Goal: Information Seeking & Learning: Learn about a topic

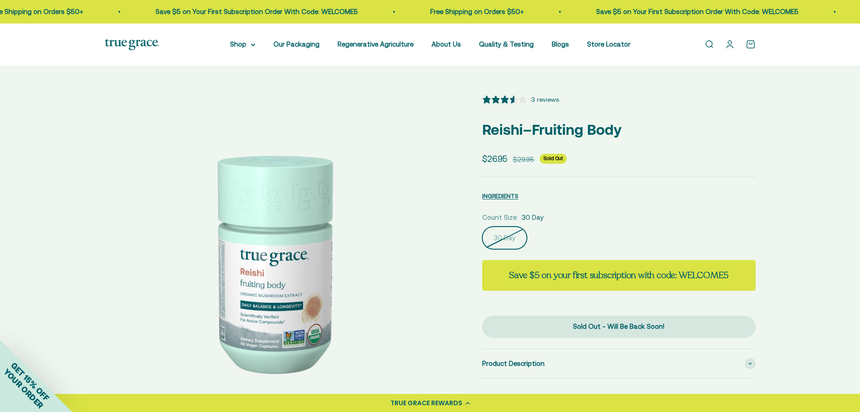
select select "3"
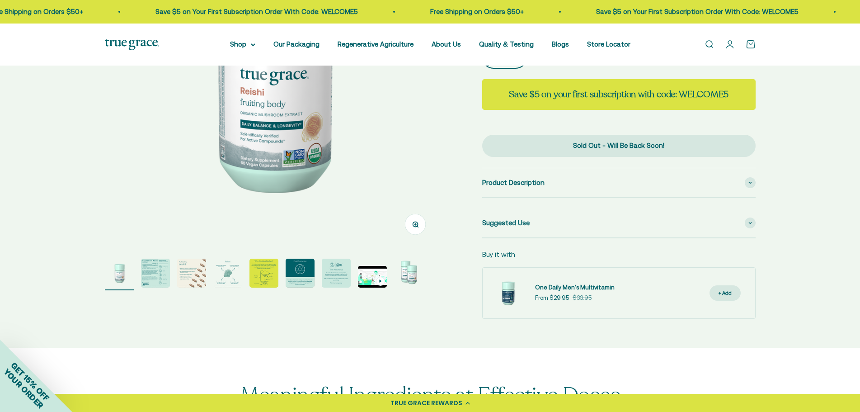
click at [151, 286] on img "Go to item 2" at bounding box center [155, 273] width 29 height 29
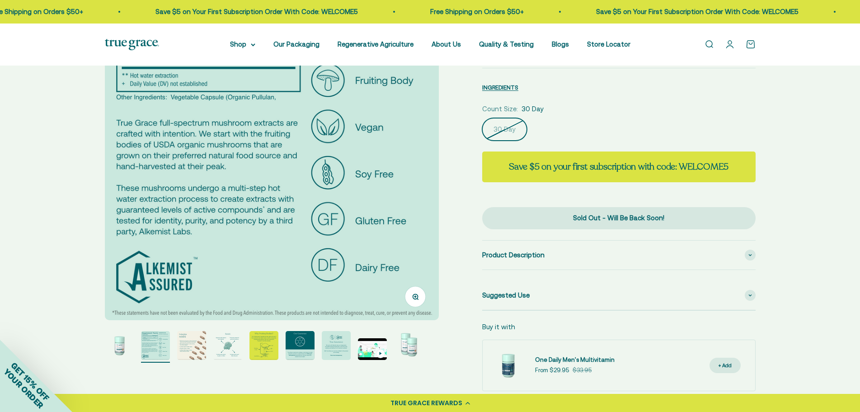
scroll to position [45, 0]
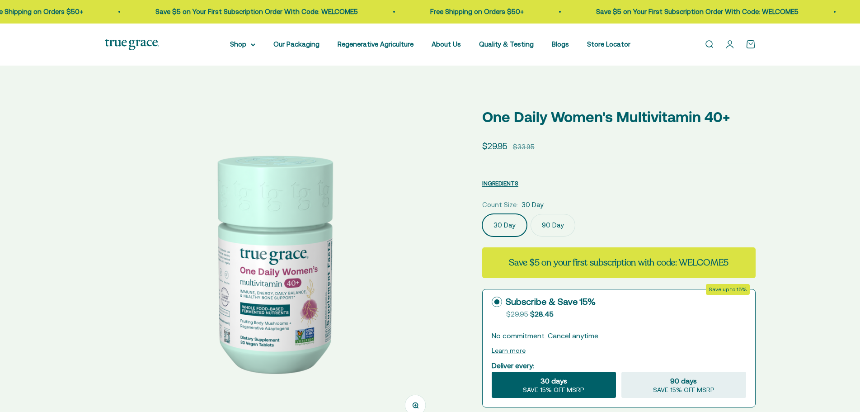
click at [348, 266] on img at bounding box center [272, 261] width 334 height 334
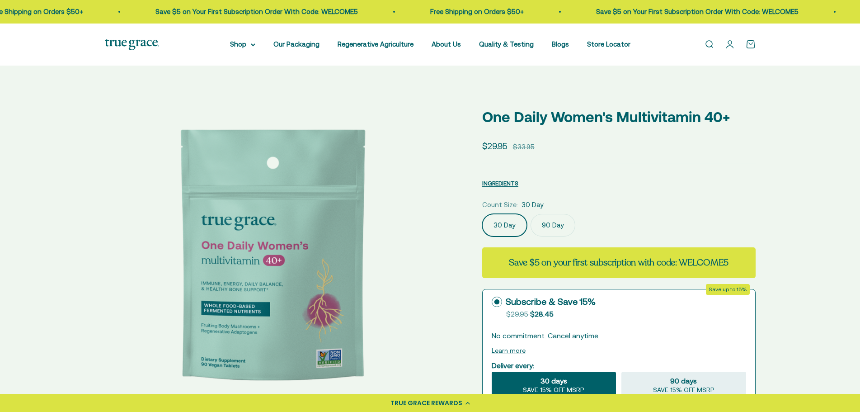
scroll to position [0, 345]
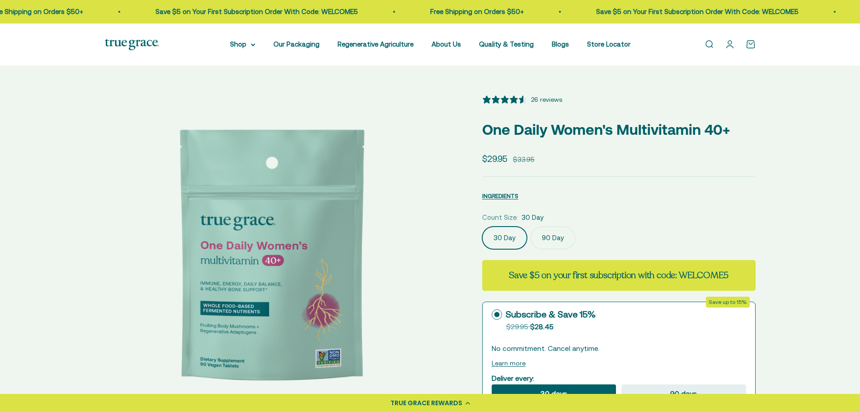
select select "3"
click at [348, 266] on img at bounding box center [272, 261] width 334 height 334
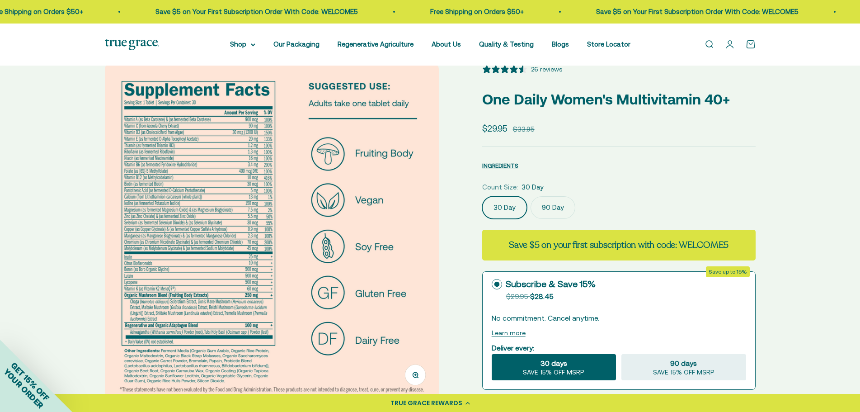
scroll to position [45, 0]
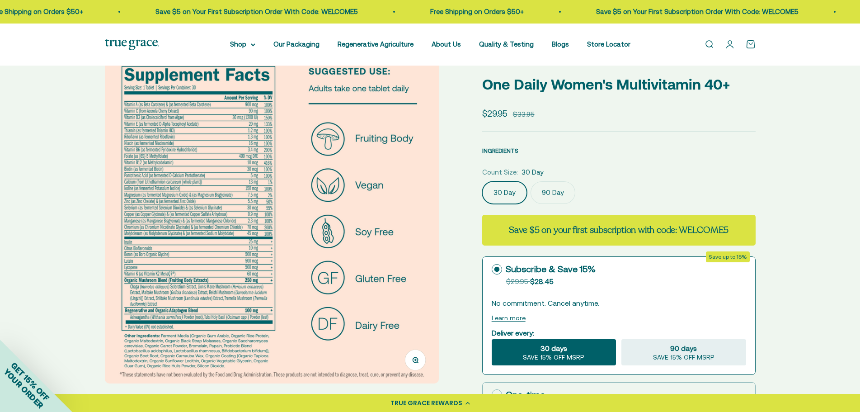
click at [407, 366] on button "Zoom" at bounding box center [415, 359] width 20 height 20
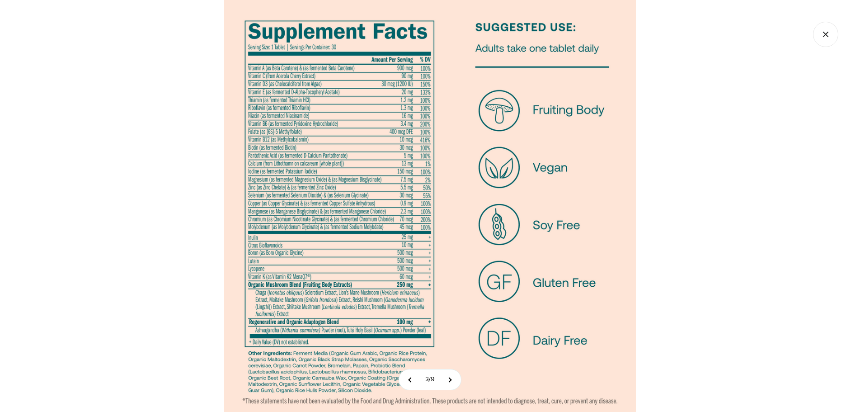
click at [365, 244] on img at bounding box center [430, 206] width 412 height 412
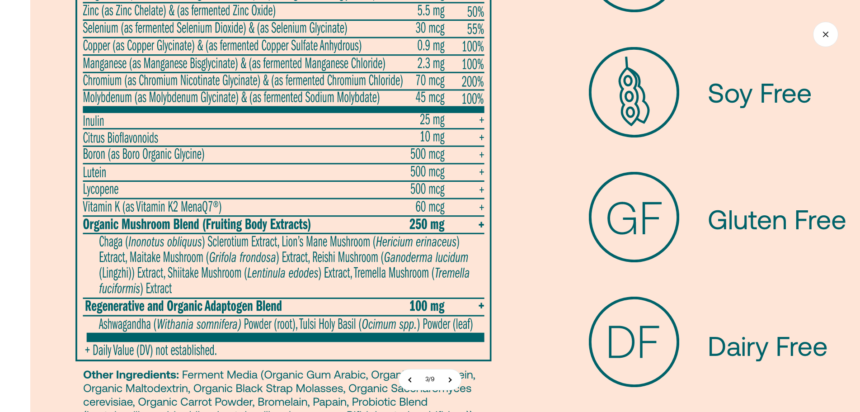
click at [475, 40] on img at bounding box center [482, 52] width 904 height 904
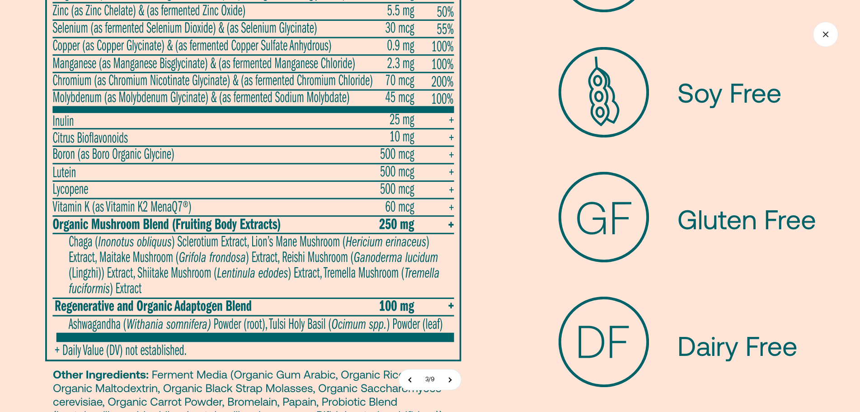
click at [823, 36] on icon "Close gallery" at bounding box center [825, 34] width 25 height 25
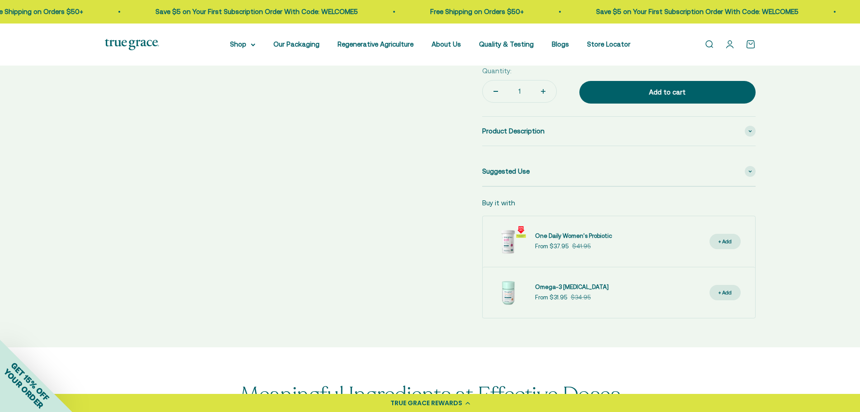
scroll to position [271, 0]
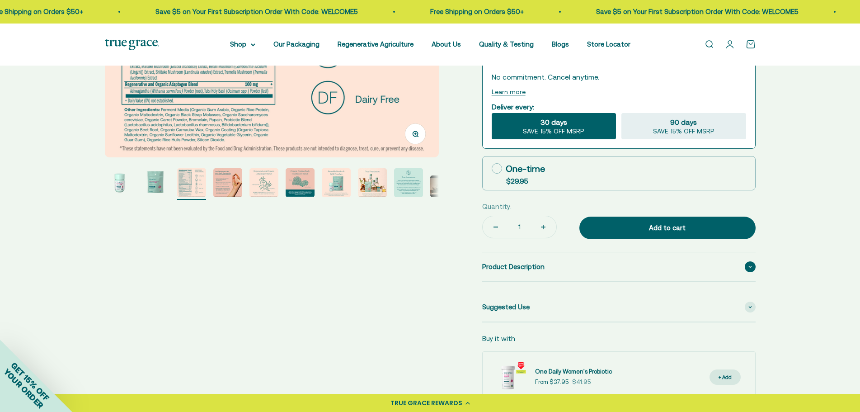
click at [555, 273] on div "Product Description" at bounding box center [618, 266] width 273 height 29
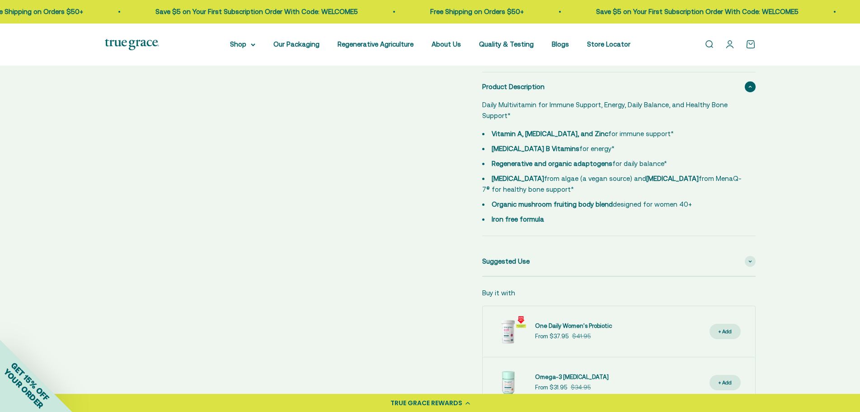
scroll to position [452, 0]
click at [529, 259] on div "Suggested Use" at bounding box center [618, 260] width 273 height 29
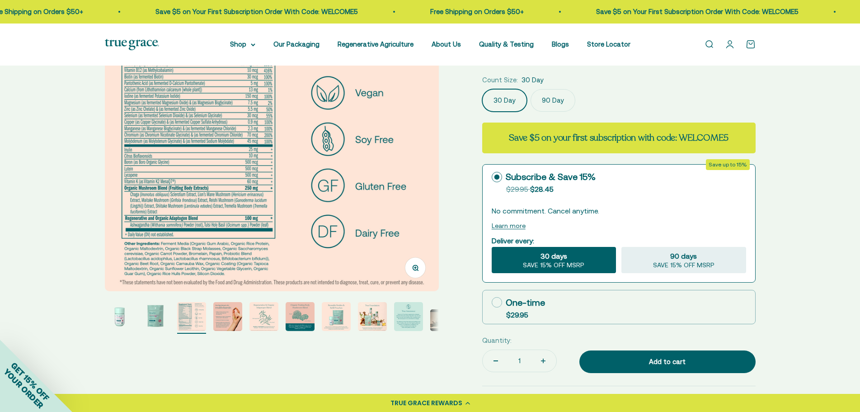
scroll to position [136, 0]
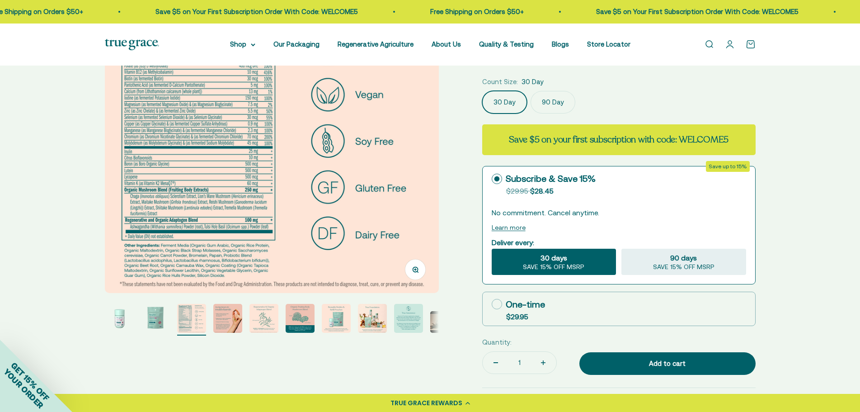
click at [226, 318] on img "Go to item 4" at bounding box center [227, 318] width 29 height 29
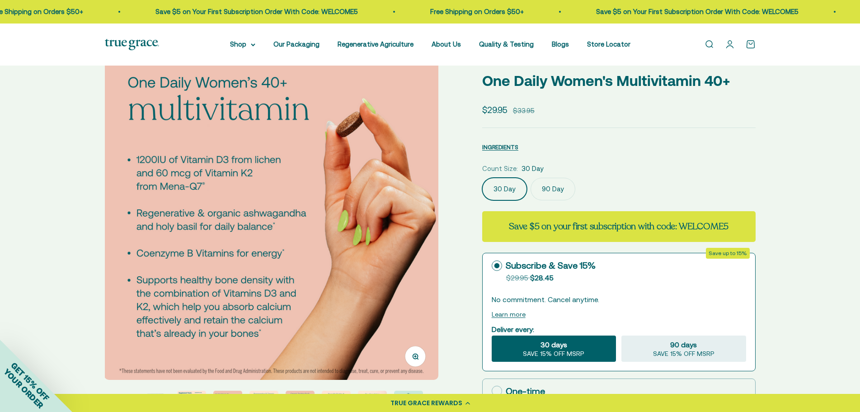
scroll to position [45, 0]
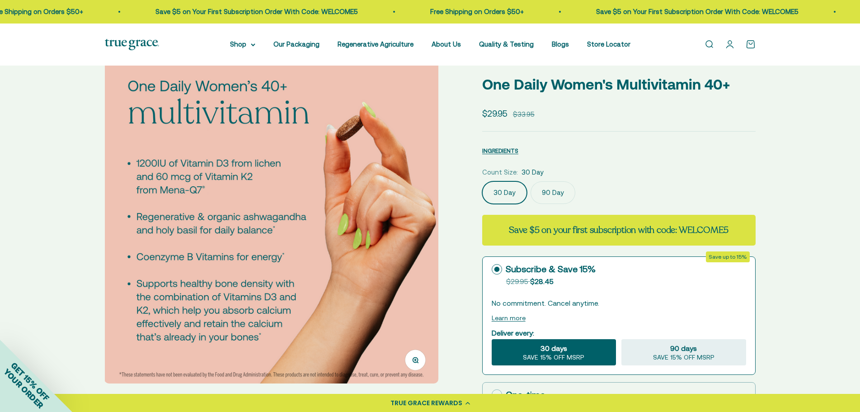
click at [429, 211] on img at bounding box center [271, 216] width 334 height 334
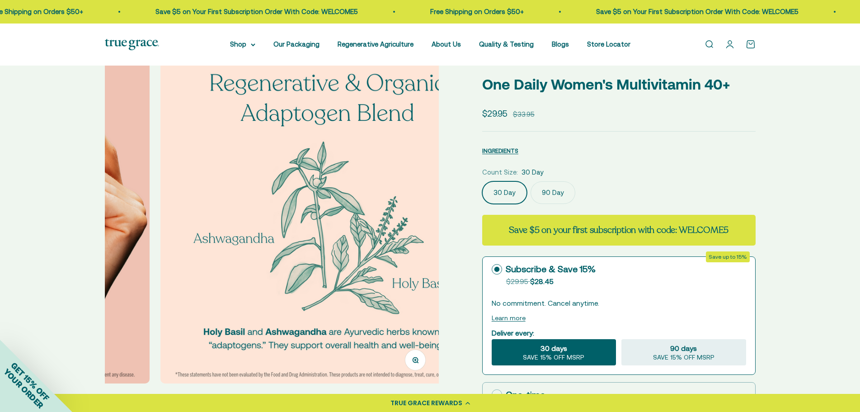
scroll to position [0, 1380]
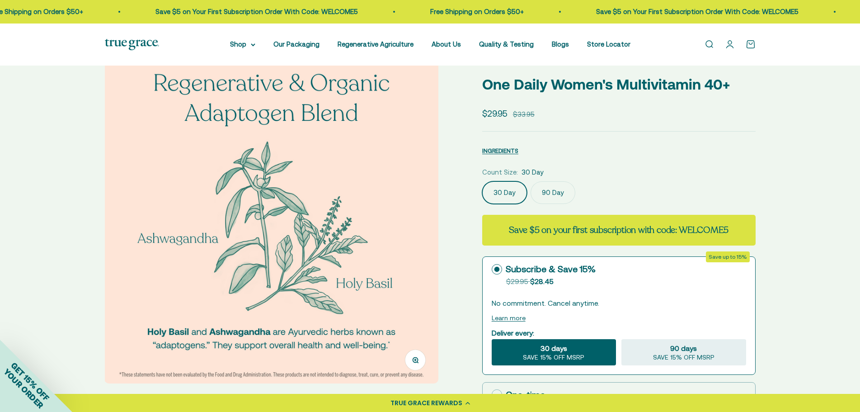
click at [429, 211] on img at bounding box center [271, 216] width 334 height 334
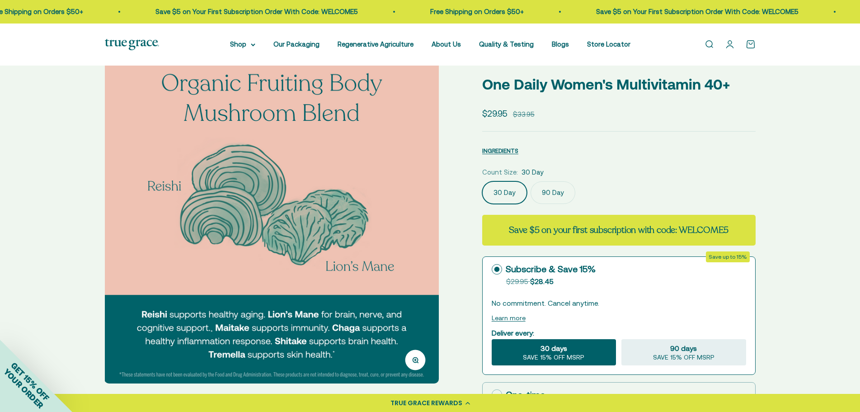
click at [429, 211] on img at bounding box center [271, 216] width 334 height 334
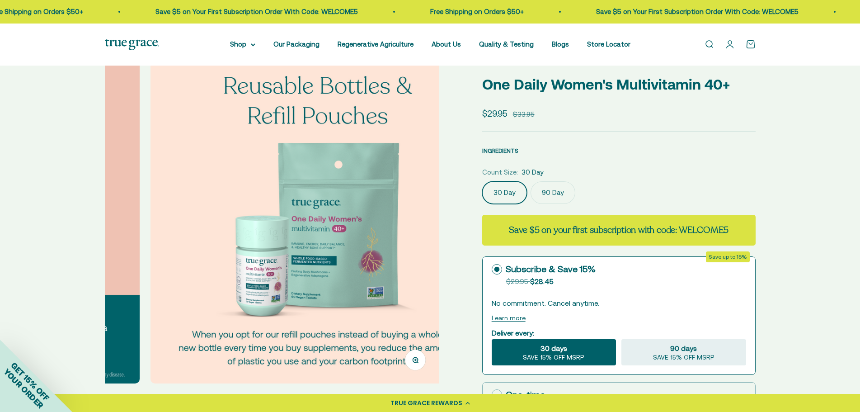
scroll to position [0, 2070]
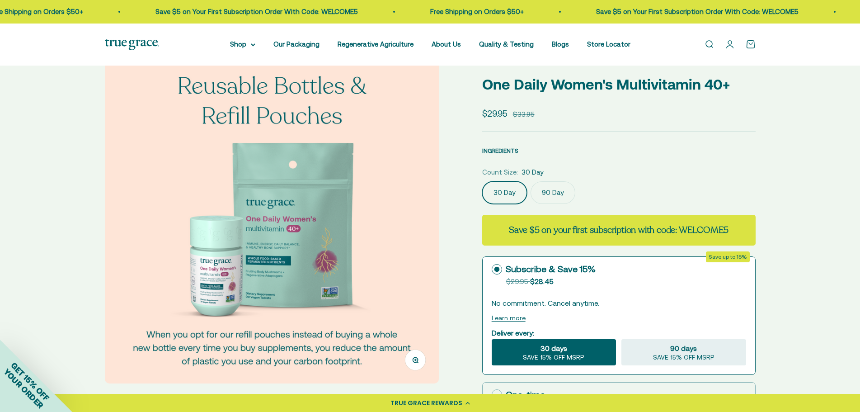
click at [429, 211] on img at bounding box center [272, 216] width 334 height 334
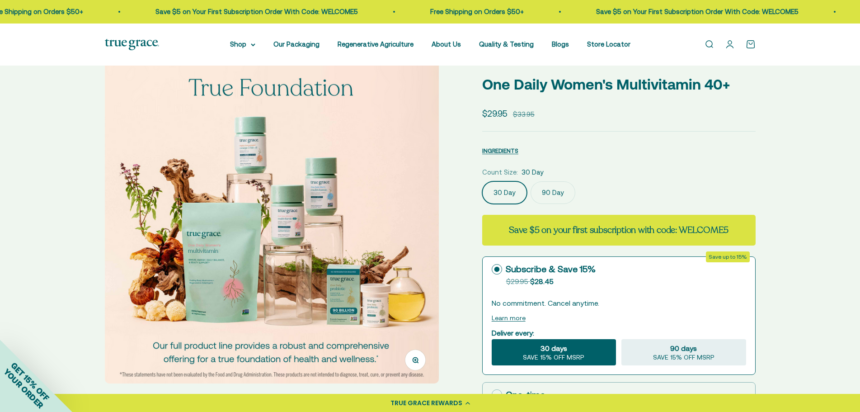
click at [429, 211] on img at bounding box center [272, 216] width 334 height 334
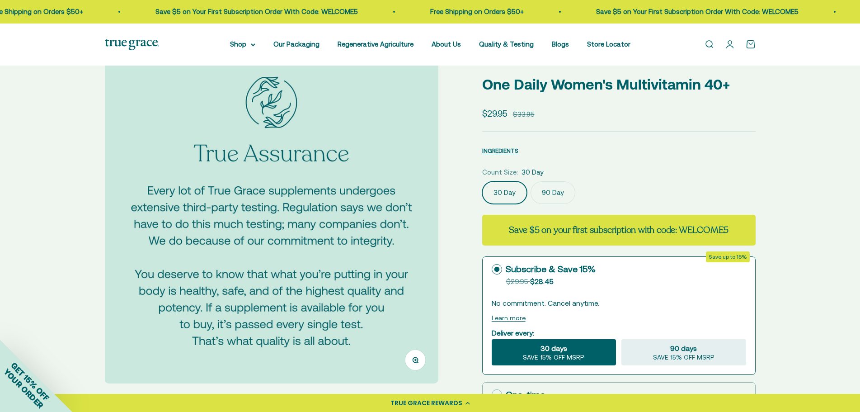
click at [429, 211] on img at bounding box center [271, 216] width 334 height 334
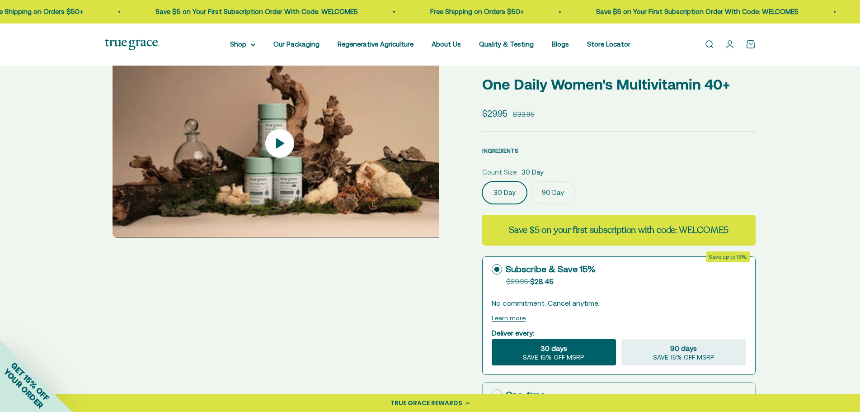
scroll to position [0, 3105]
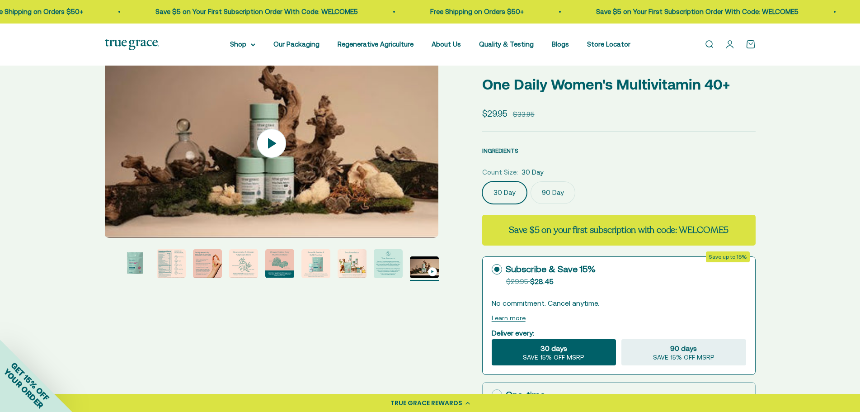
click at [429, 211] on img at bounding box center [271, 143] width 334 height 189
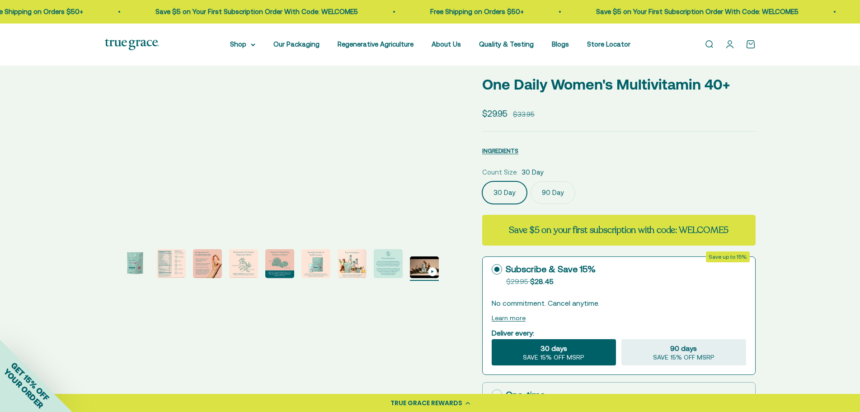
click at [138, 265] on img "Go to item 2" at bounding box center [135, 263] width 29 height 29
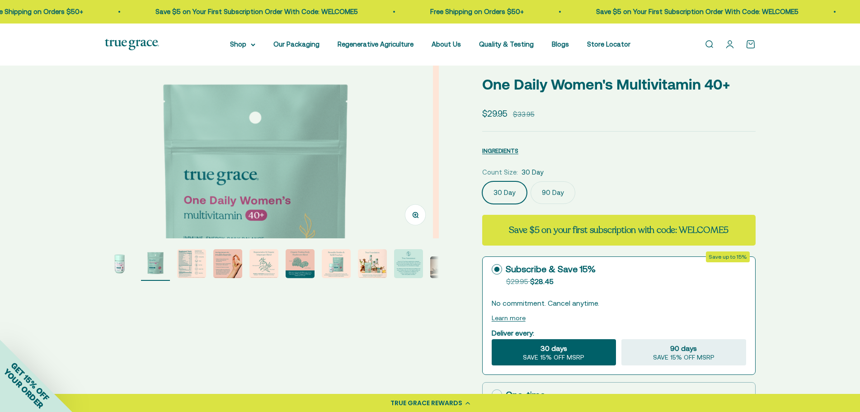
scroll to position [0, 345]
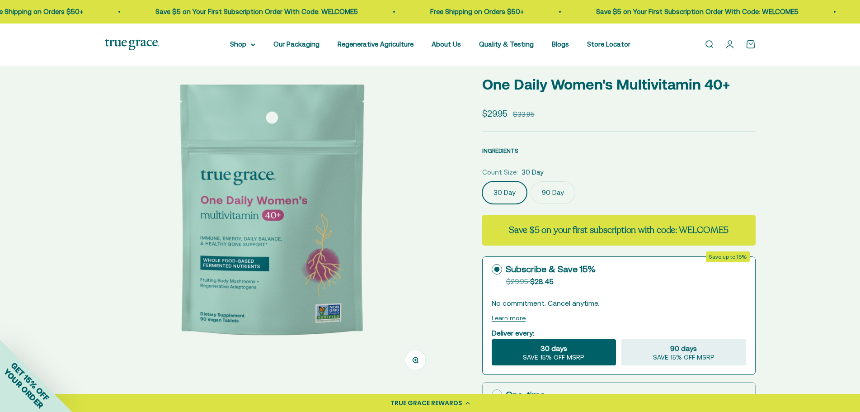
click at [400, 231] on img at bounding box center [272, 216] width 334 height 334
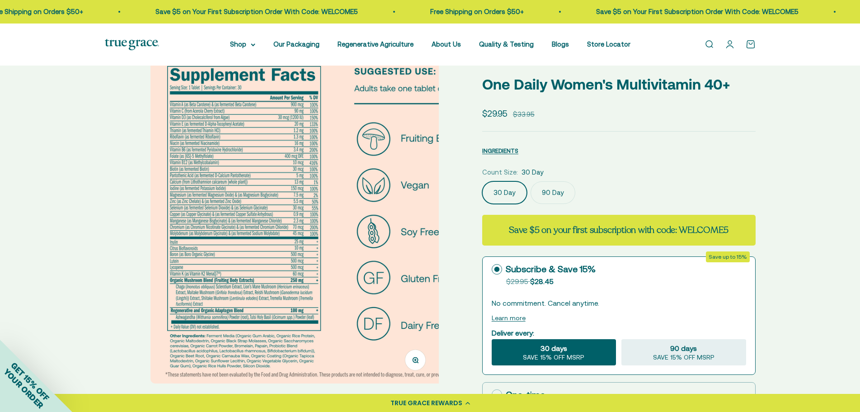
scroll to position [0, 690]
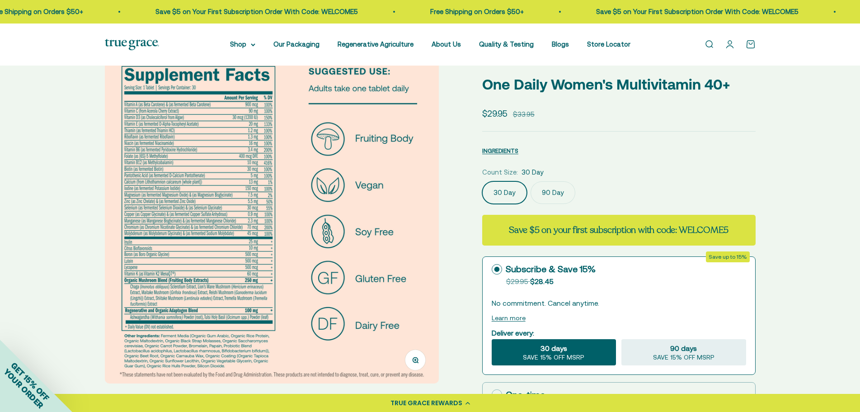
click at [406, 211] on img at bounding box center [272, 216] width 334 height 334
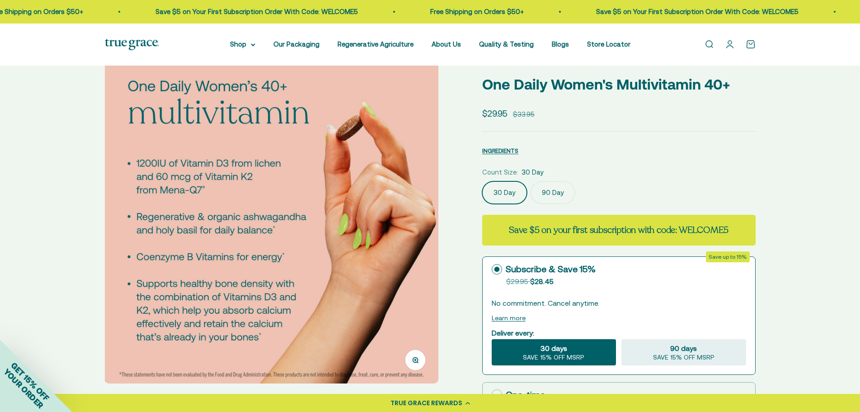
click at [556, 194] on label "90 Day" at bounding box center [553, 192] width 45 height 23
click at [482, 181] on input "90 Day" at bounding box center [482, 181] width 0 height 0
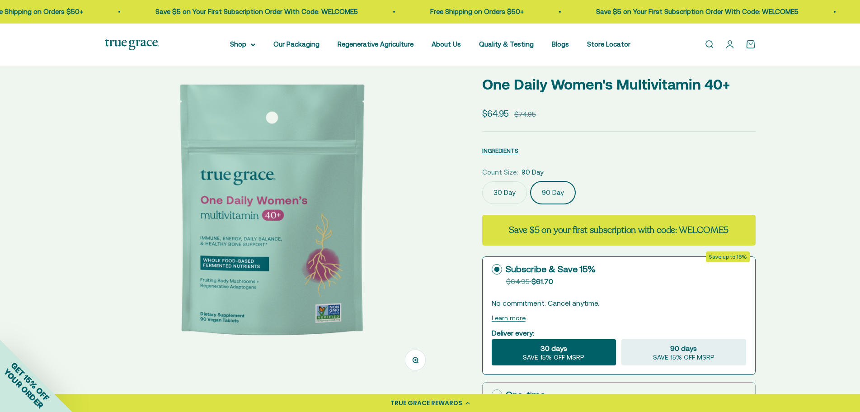
click at [367, 204] on img at bounding box center [272, 216] width 334 height 334
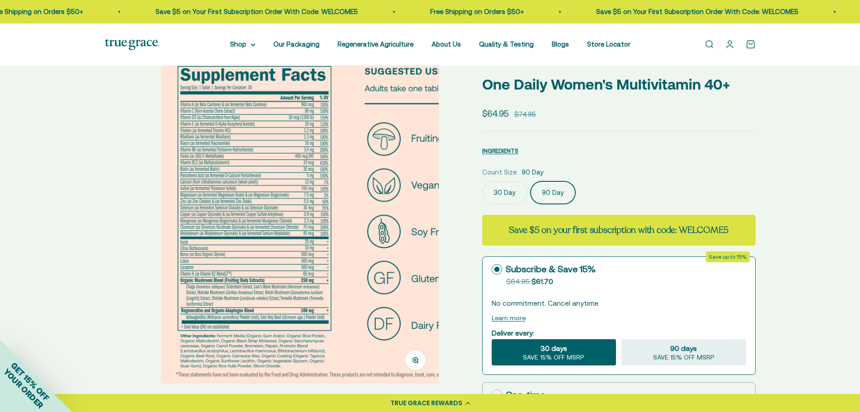
scroll to position [0, 690]
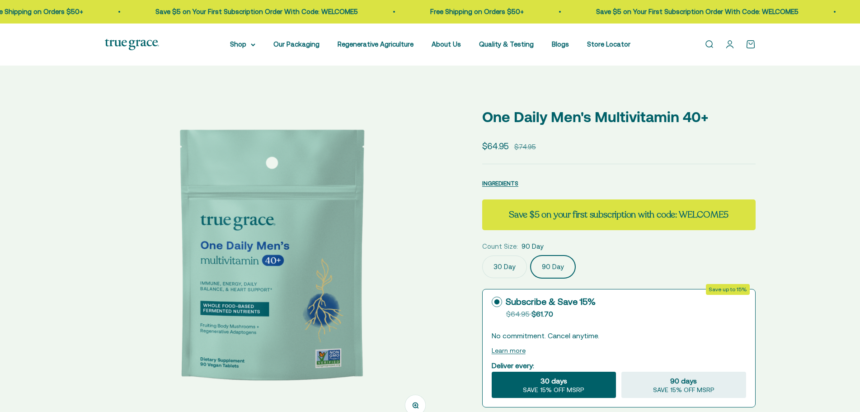
scroll to position [136, 0]
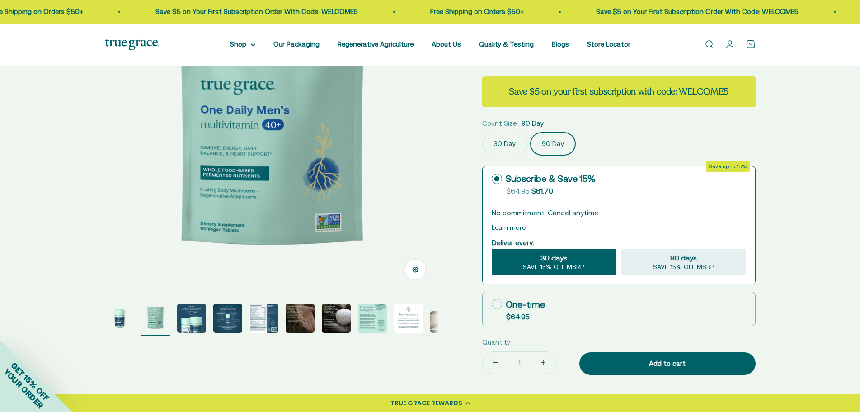
select select "3"
click at [263, 322] on img "Go to item 5" at bounding box center [263, 318] width 29 height 29
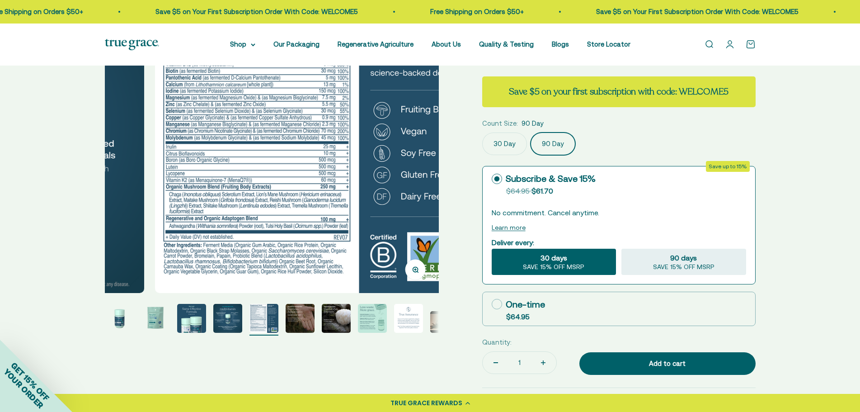
scroll to position [0, 1380]
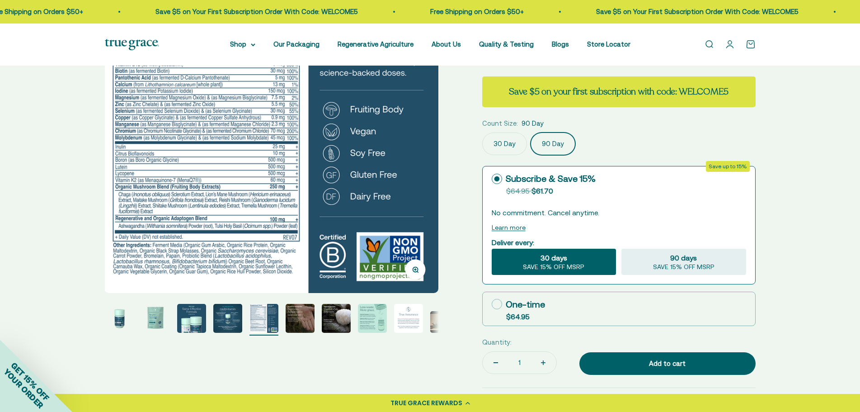
click at [709, 45] on link "Open search" at bounding box center [709, 44] width 10 height 10
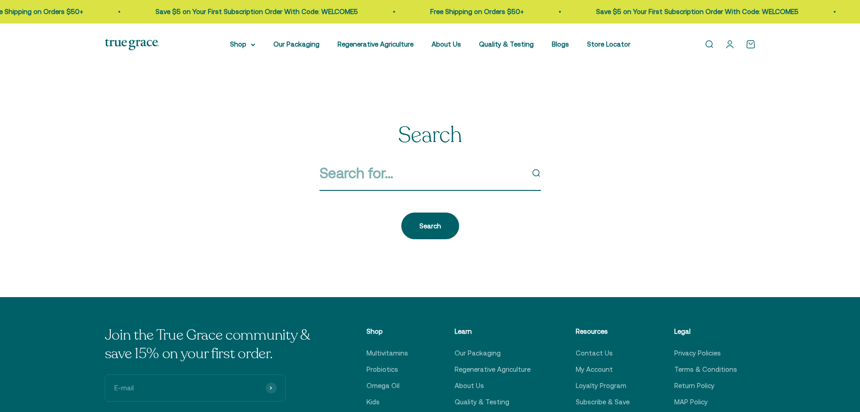
click at [388, 180] on input "Search" at bounding box center [422, 172] width 204 height 23
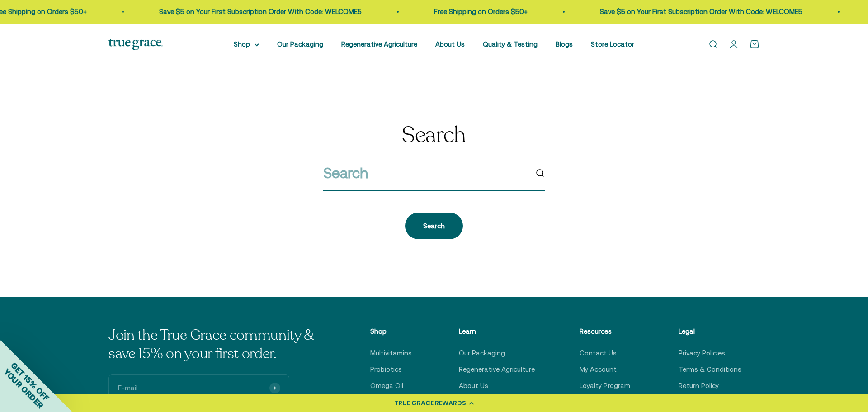
paste input "Omega-3 [MEDICAL_DATA]"
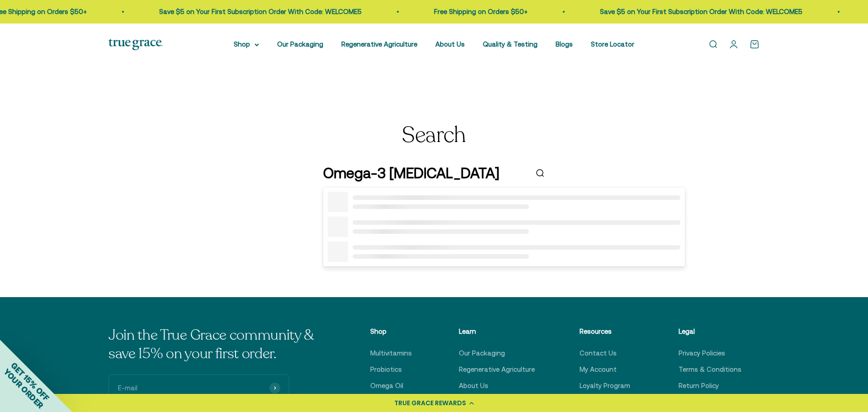
type input "Omega-3 [MEDICAL_DATA]"
click at [450, 224] on li at bounding box center [504, 227] width 353 height 20
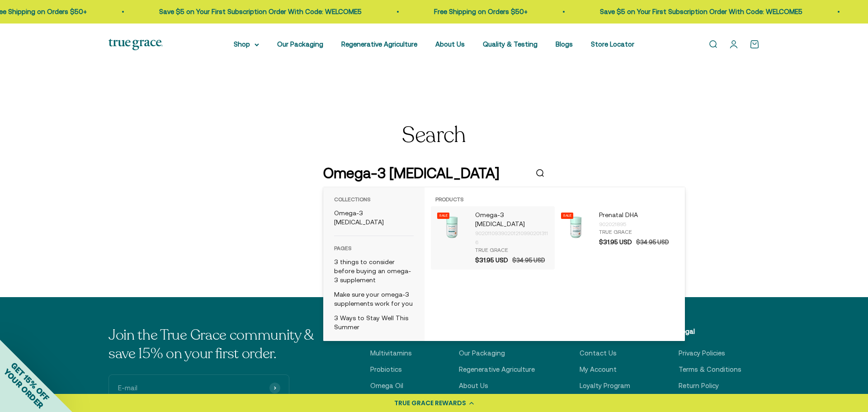
click at [495, 234] on div "902011093902012109902013116" at bounding box center [512, 238] width 75 height 18
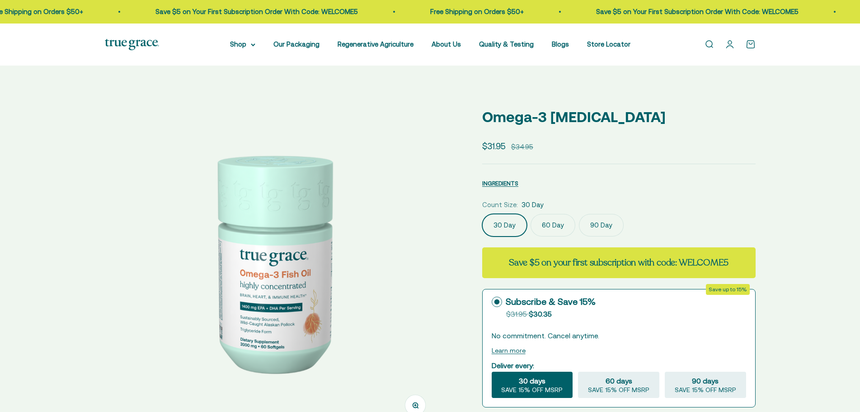
select select "3"
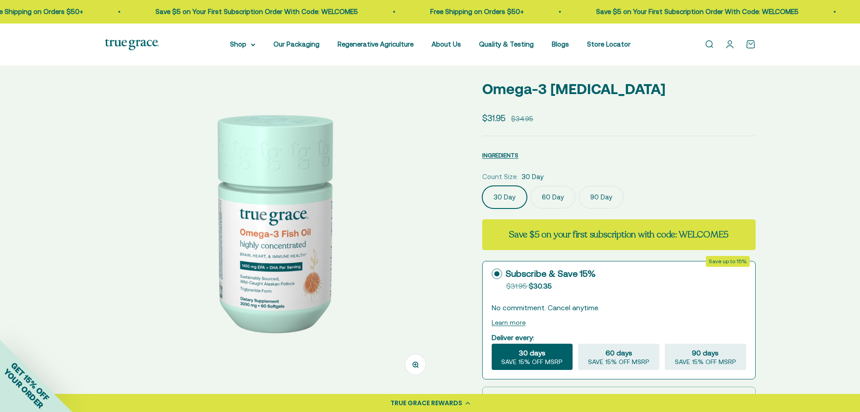
scroll to position [90, 0]
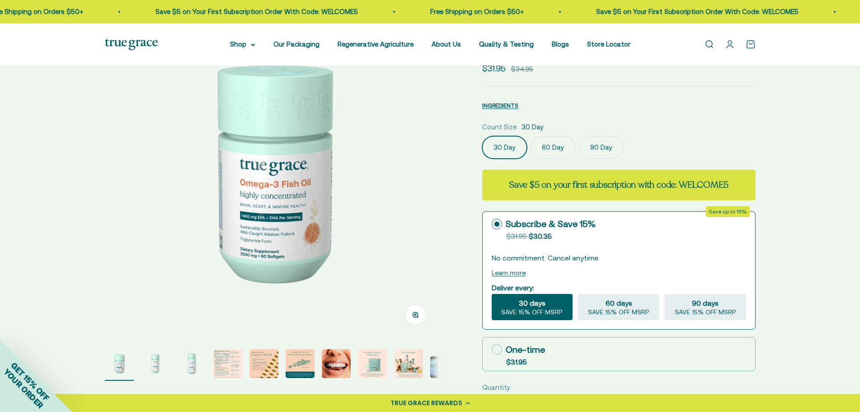
click at [221, 358] on img "Go to item 4" at bounding box center [227, 363] width 29 height 29
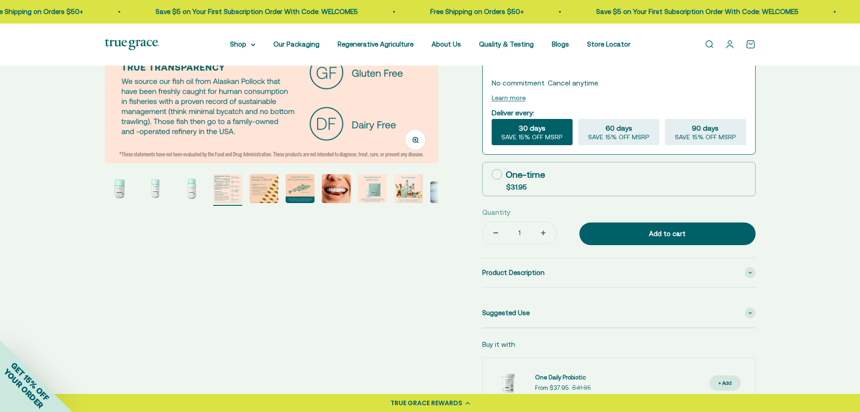
scroll to position [136, 0]
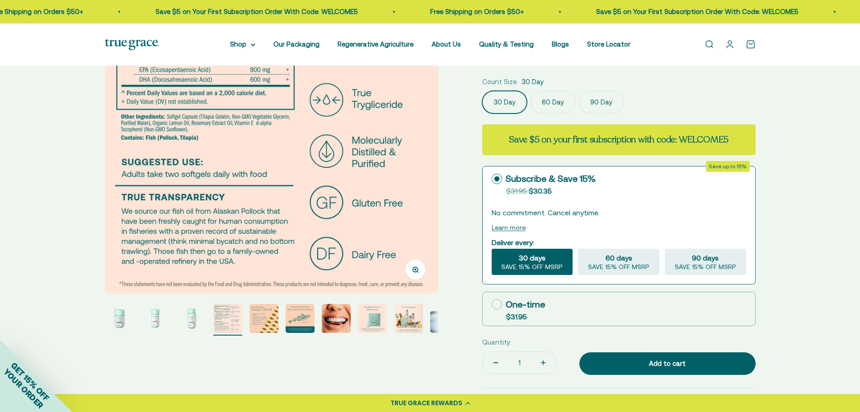
click at [335, 321] on img "Go to item 7" at bounding box center [336, 318] width 29 height 29
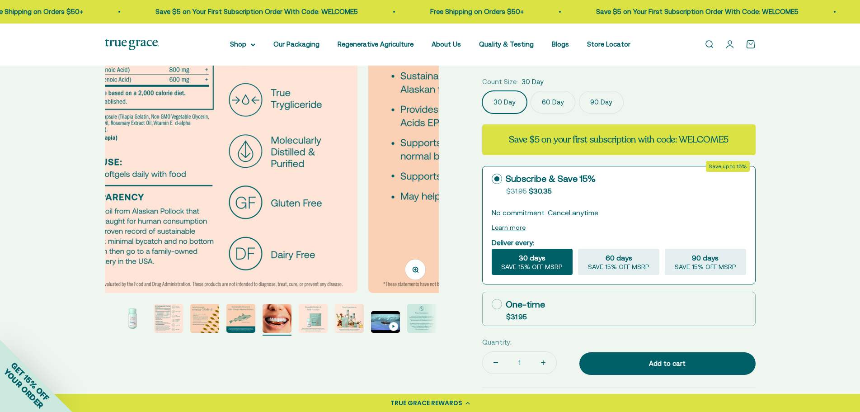
scroll to position [0, 65]
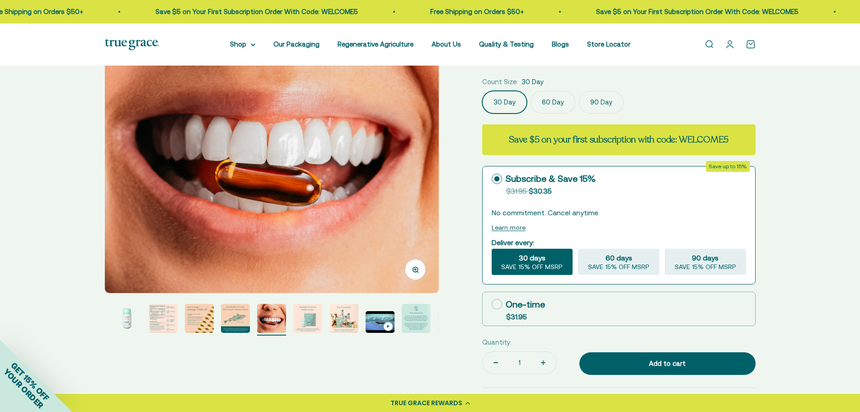
click at [311, 320] on img "Go to item 8" at bounding box center [307, 318] width 29 height 29
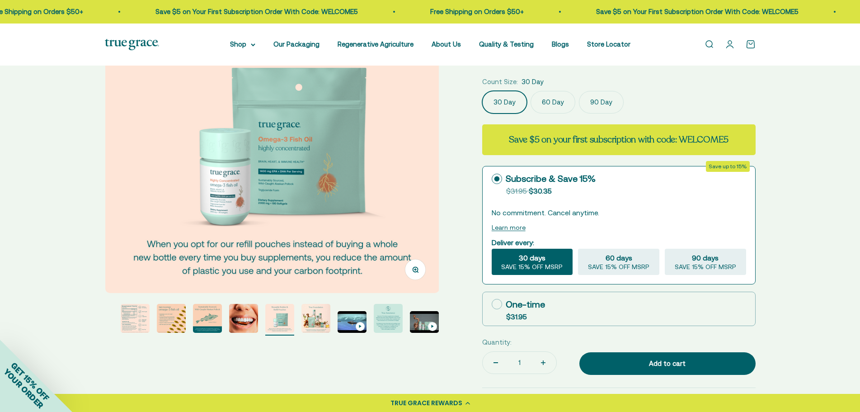
scroll to position [0, 2415]
click at [144, 326] on img "Go to item 4" at bounding box center [135, 318] width 29 height 29
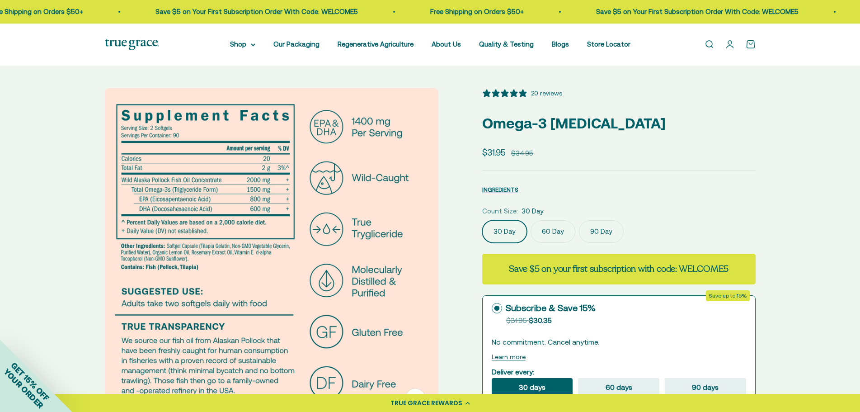
scroll to position [0, 0]
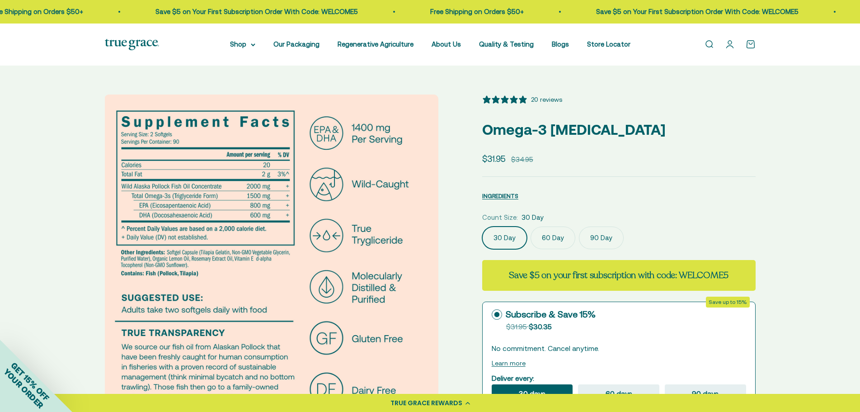
click at [162, 277] on img at bounding box center [271, 261] width 334 height 334
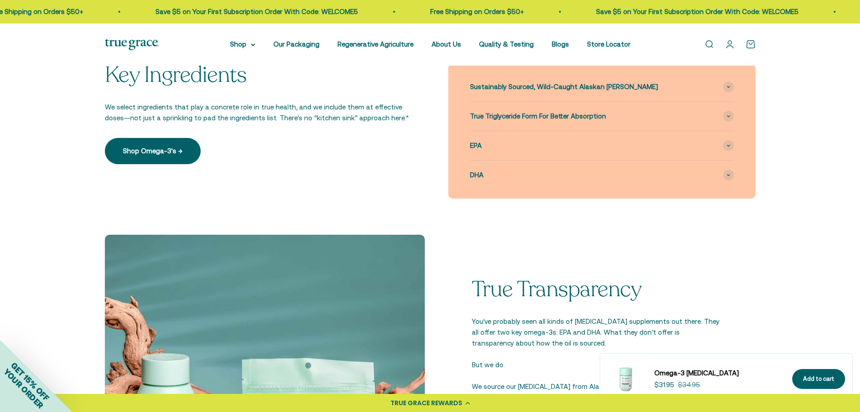
scroll to position [859, 0]
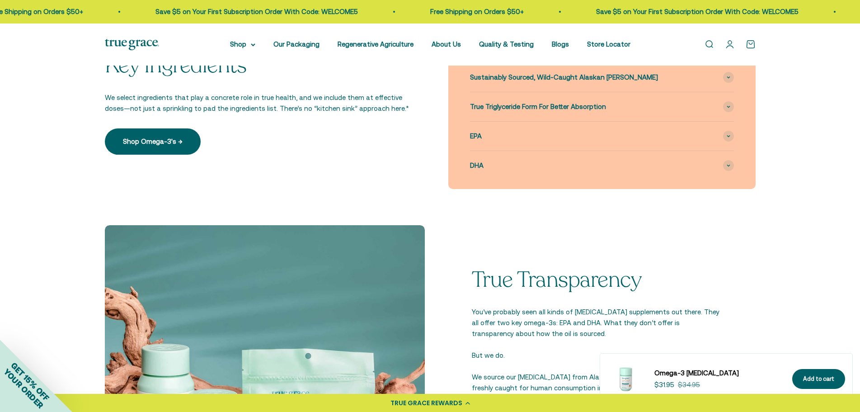
click at [713, 44] on link "Open search" at bounding box center [709, 44] width 10 height 10
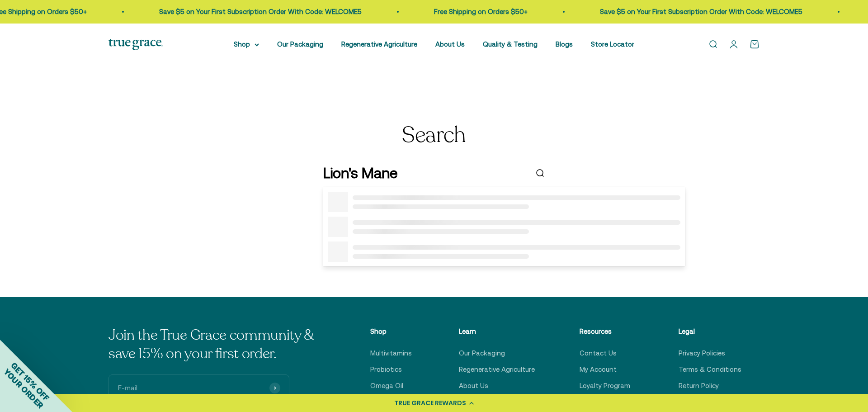
type input "Lion's Mane"
click at [437, 227] on li at bounding box center [504, 227] width 353 height 20
click at [437, 227] on div "Search" at bounding box center [430, 226] width 22 height 11
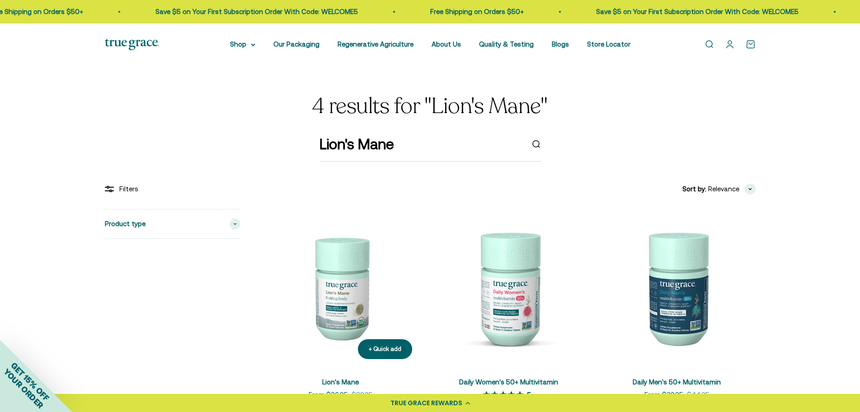
click at [347, 268] on img at bounding box center [340, 287] width 157 height 157
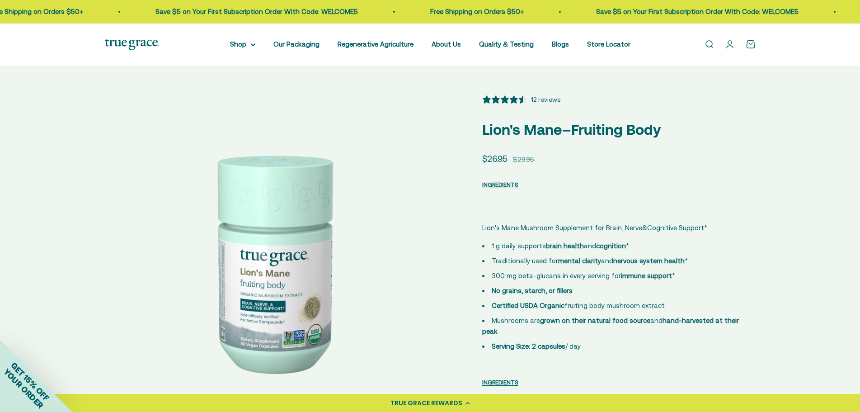
select select "3"
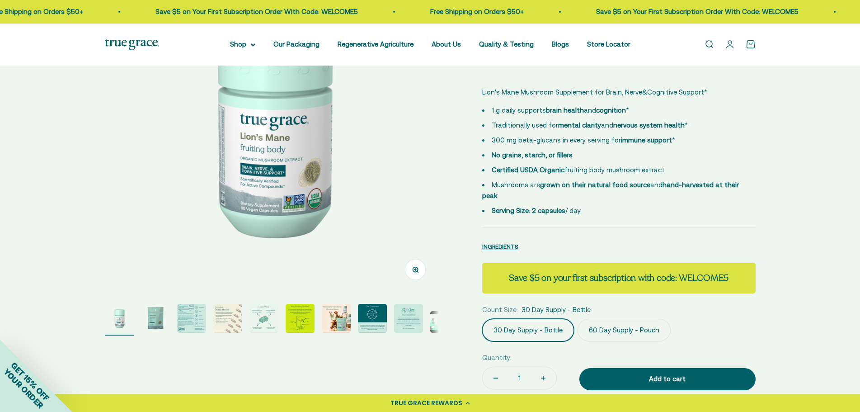
click at [187, 323] on img "Go to item 3" at bounding box center [191, 318] width 29 height 29
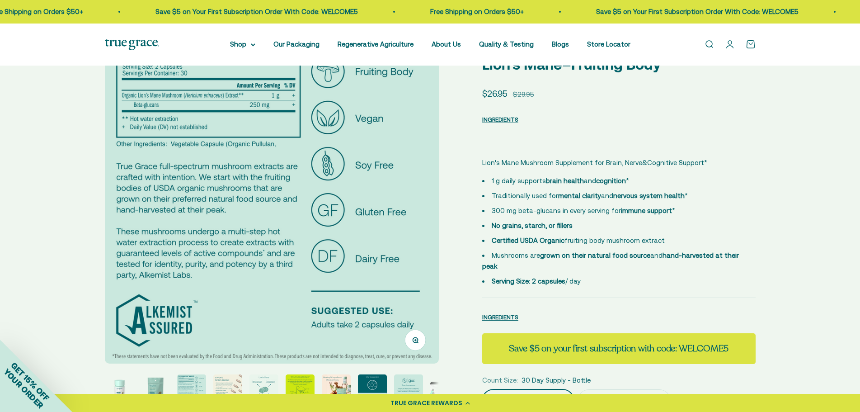
scroll to position [0, 0]
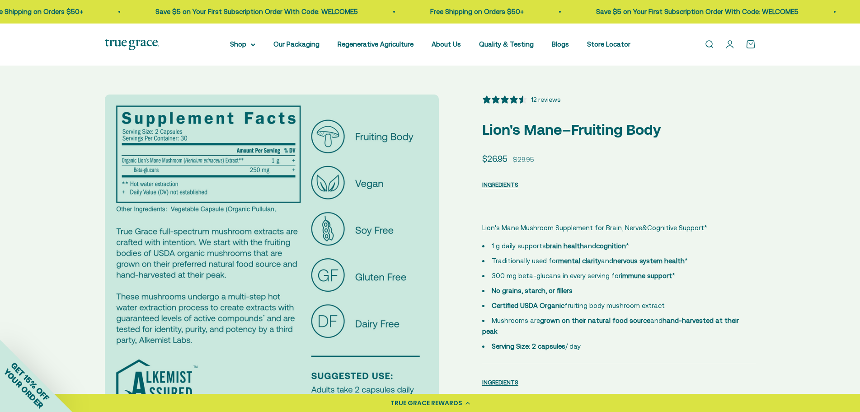
click at [199, 287] on img at bounding box center [272, 261] width 334 height 334
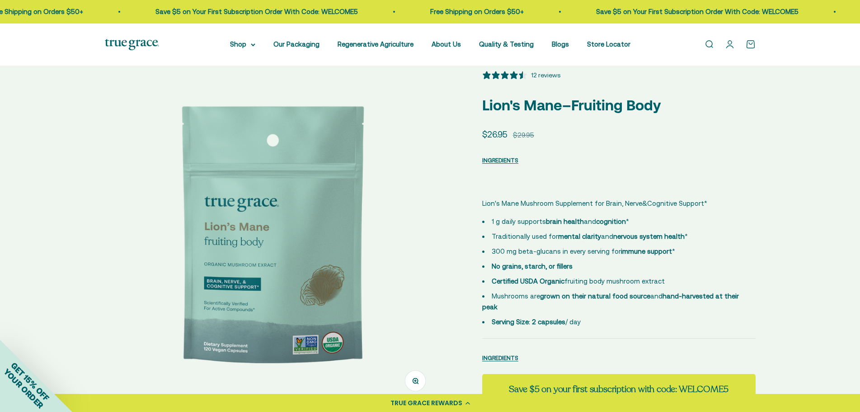
scroll to position [45, 0]
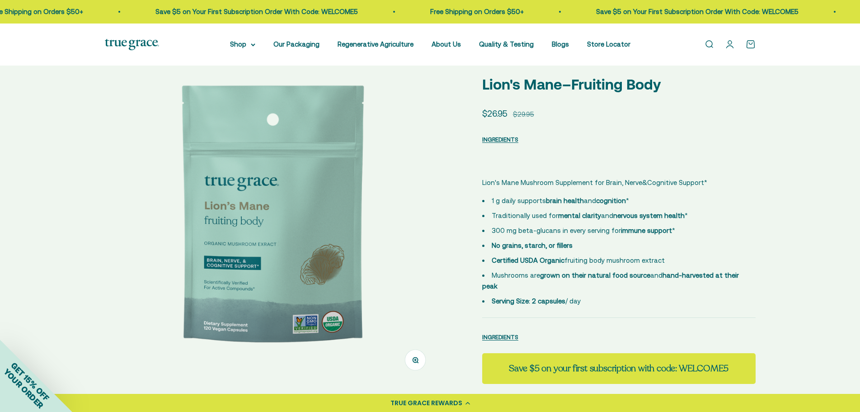
click at [368, 285] on img at bounding box center [272, 216] width 334 height 334
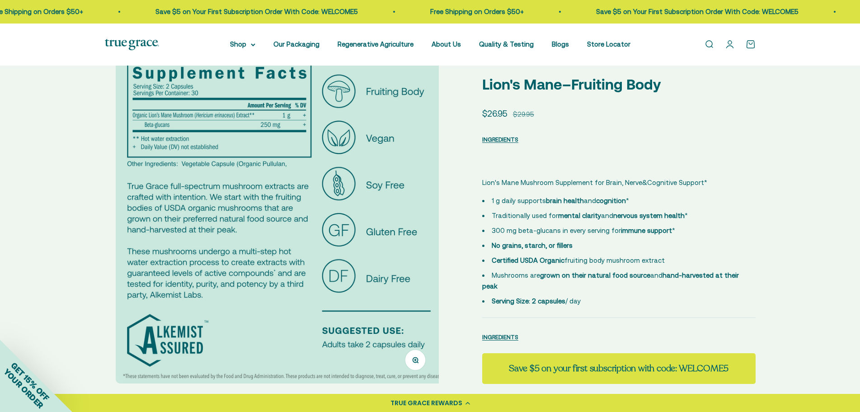
scroll to position [0, 690]
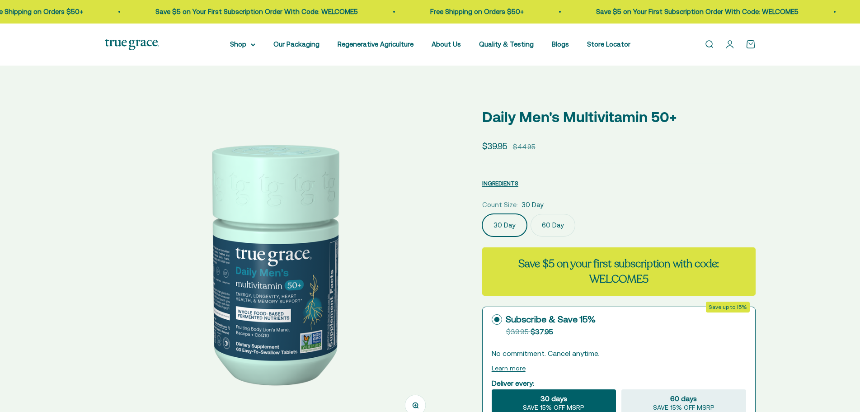
click at [367, 273] on img at bounding box center [272, 261] width 334 height 334
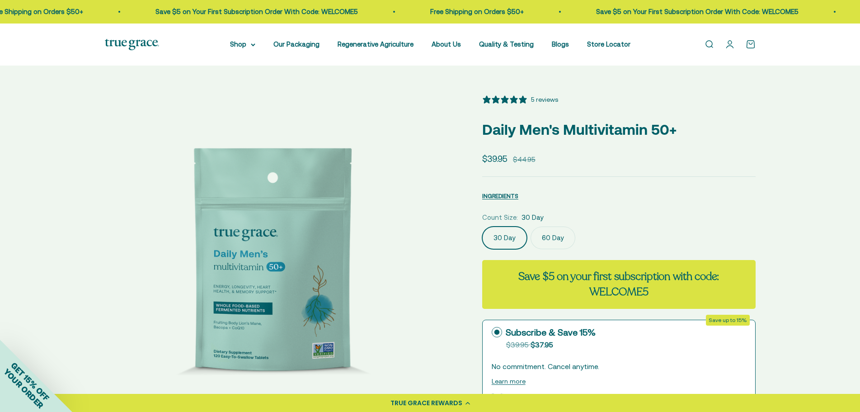
click at [367, 273] on img at bounding box center [272, 261] width 334 height 334
select select "3"
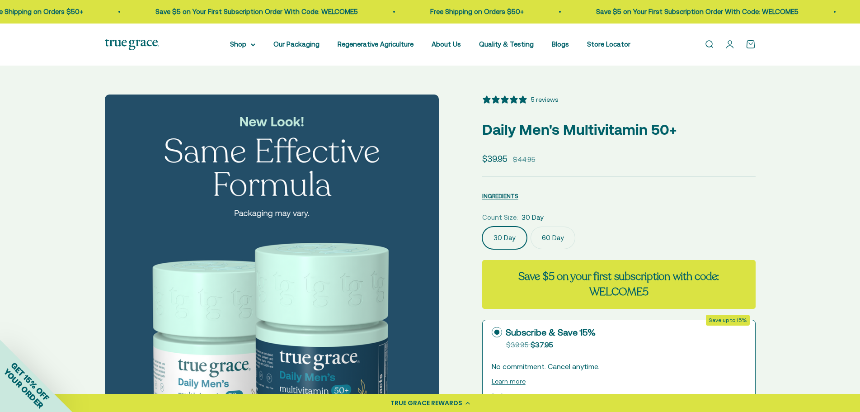
click at [367, 273] on img at bounding box center [272, 261] width 334 height 334
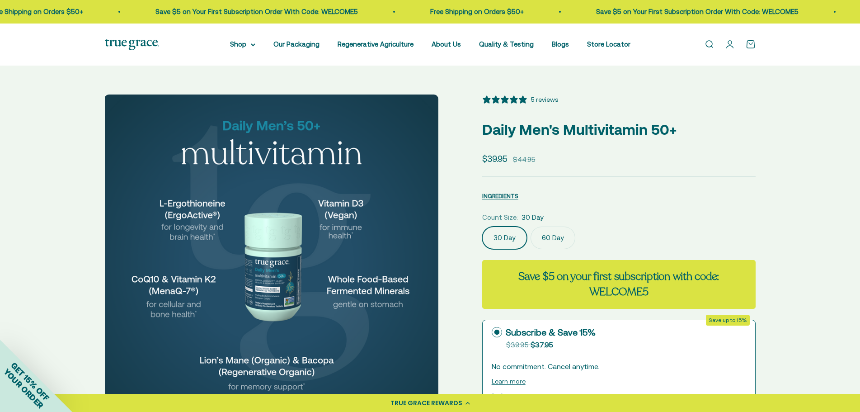
click at [368, 267] on img at bounding box center [271, 261] width 334 height 334
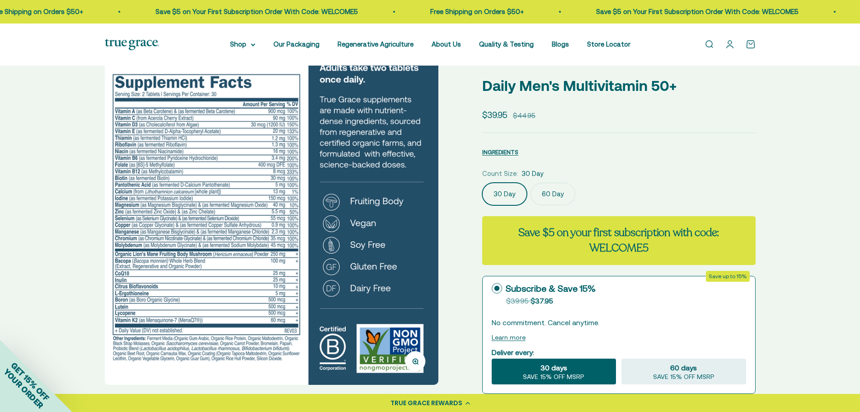
scroll to position [90, 0]
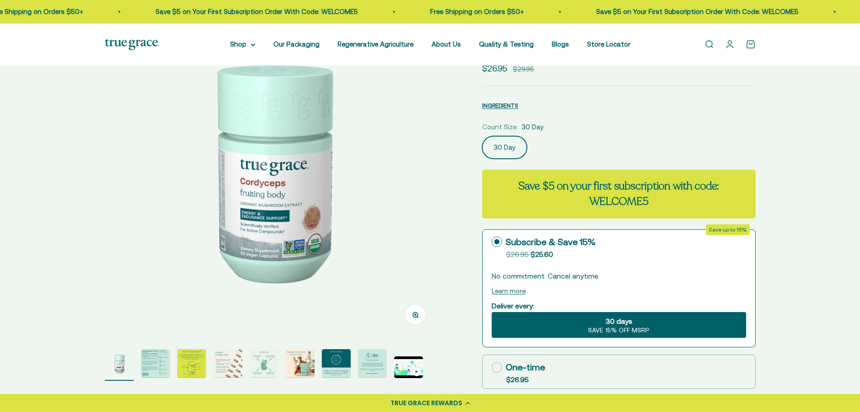
select select "3"
click at [165, 372] on img "Go to item 2" at bounding box center [155, 363] width 29 height 29
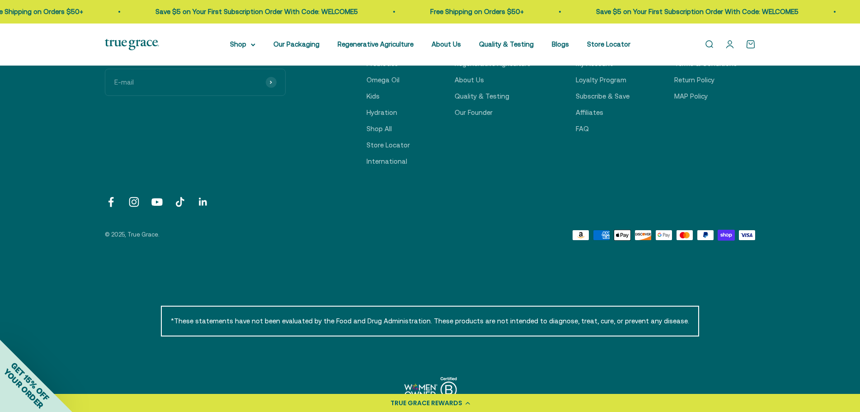
scroll to position [3216, 0]
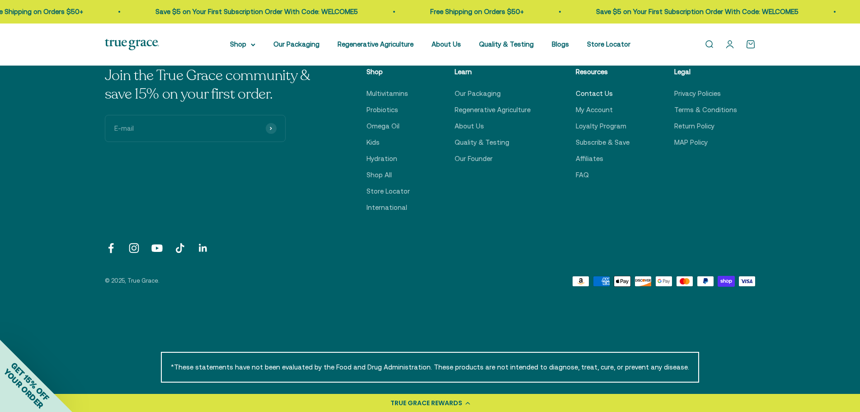
click at [605, 94] on link "Contact Us" at bounding box center [594, 93] width 37 height 11
